Goal: Transaction & Acquisition: Purchase product/service

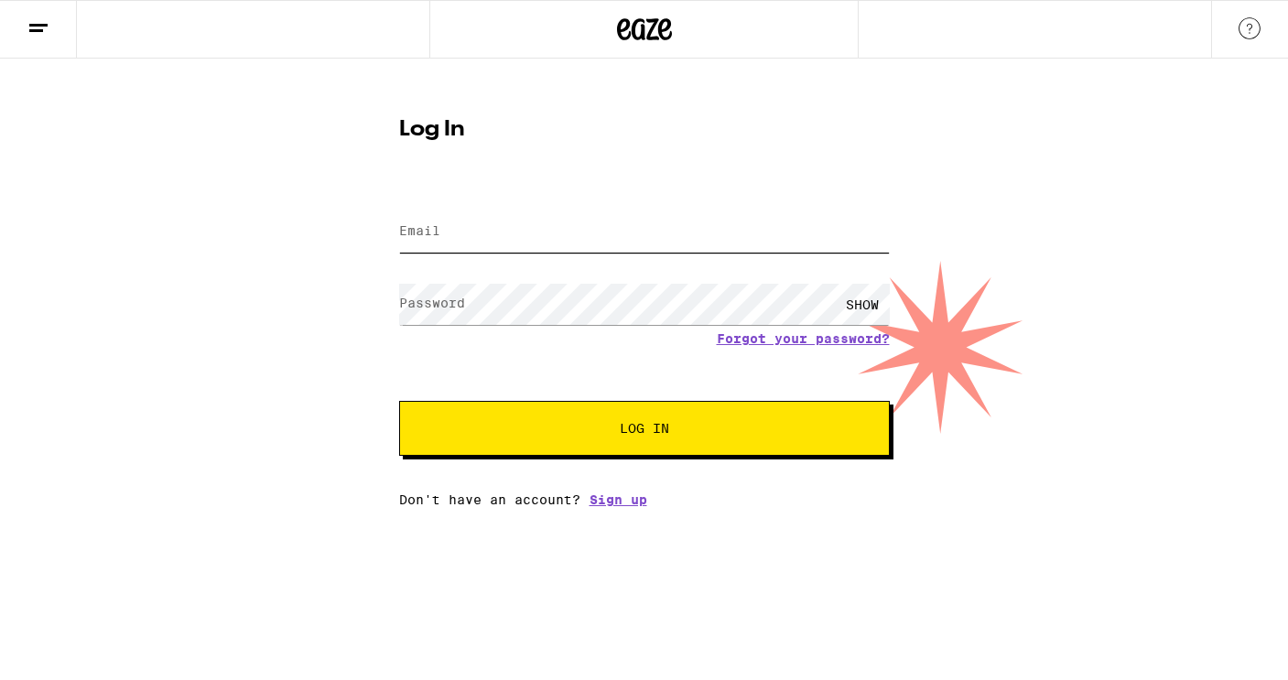
type input "[PERSON_NAME][EMAIL_ADDRESS][PERSON_NAME][PERSON_NAME][DOMAIN_NAME]"
click at [667, 440] on button "Log In" at bounding box center [644, 428] width 491 height 55
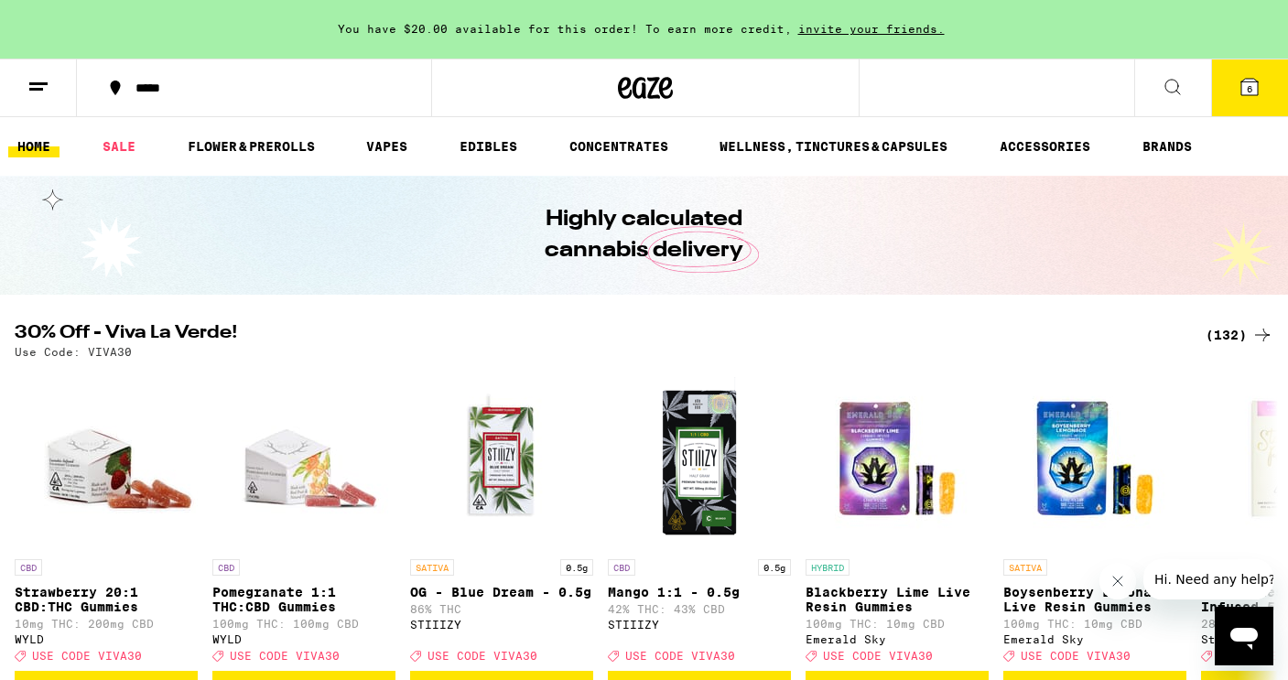
click at [1213, 329] on div "(132)" at bounding box center [1240, 335] width 68 height 22
click at [1230, 334] on div "(132)" at bounding box center [1240, 335] width 68 height 22
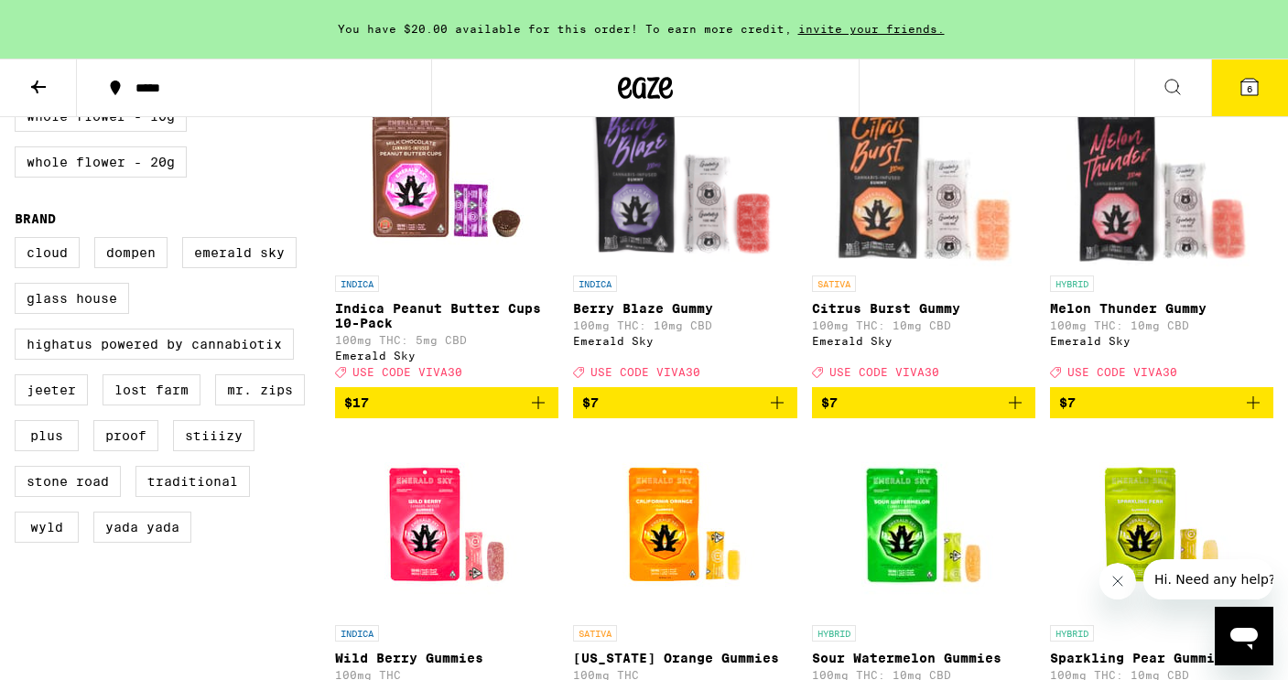
scroll to position [1291, 0]
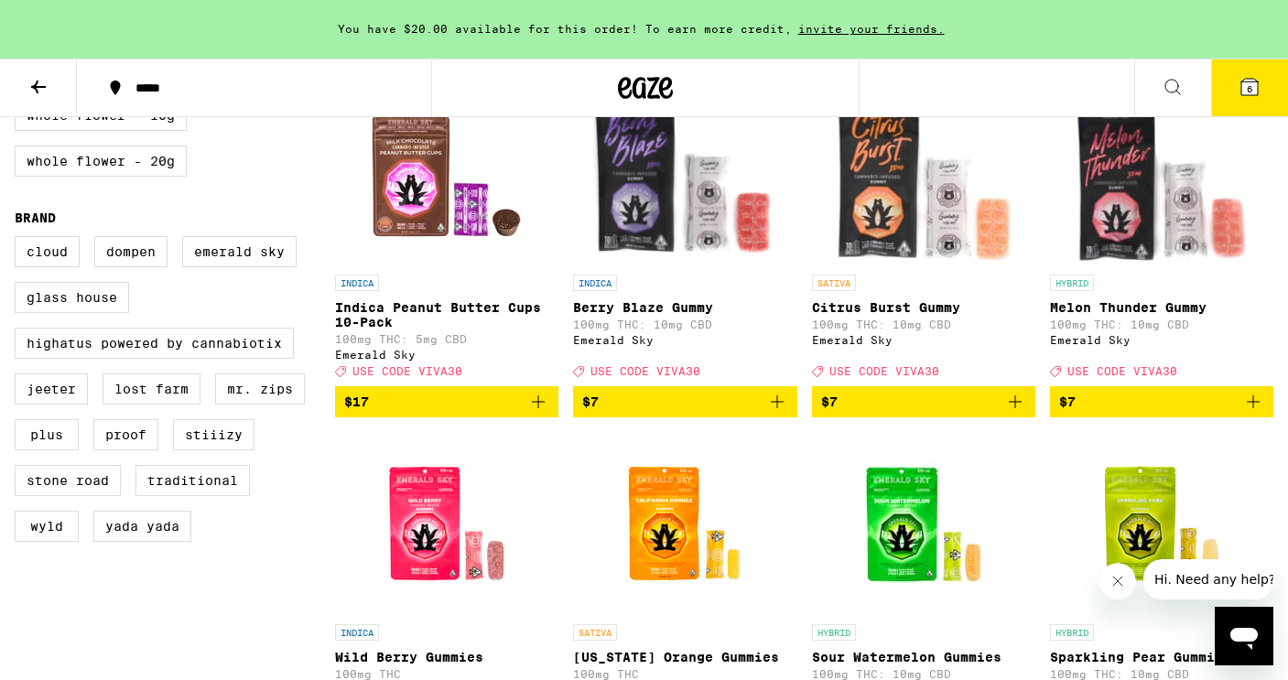
click at [1017, 413] on icon "Add to bag" at bounding box center [1015, 402] width 22 height 22
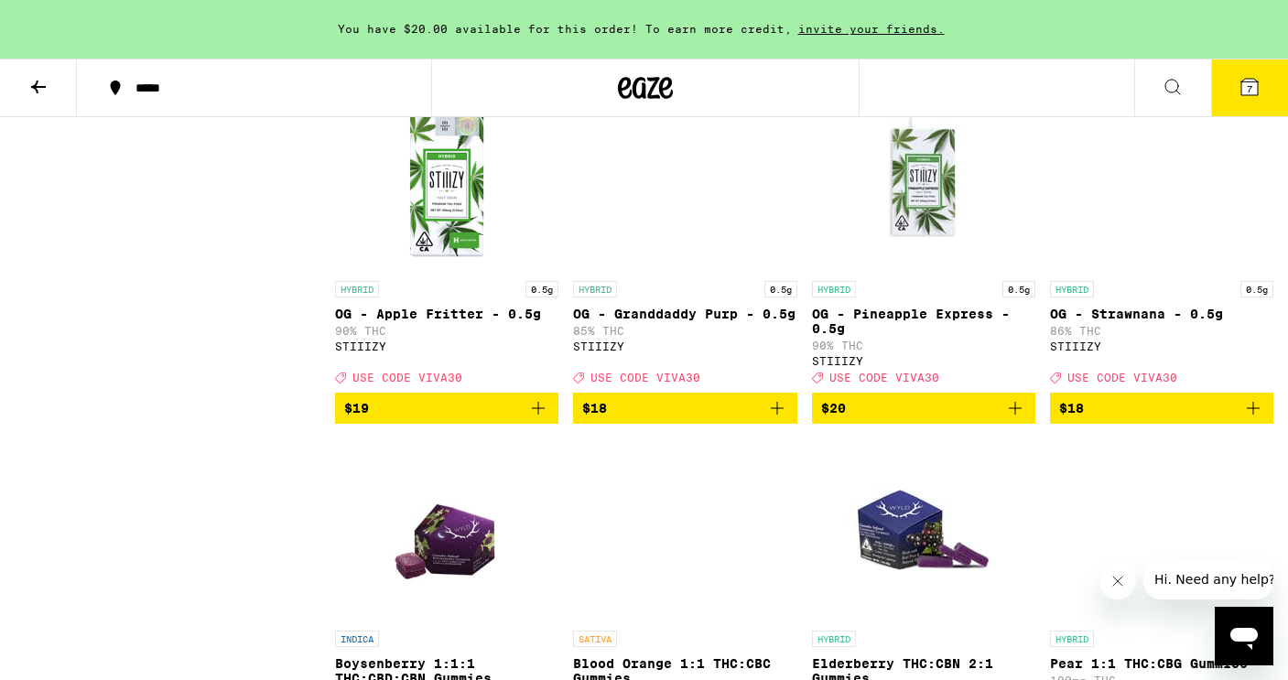
scroll to position [4167, 0]
